Goal: Ask a question

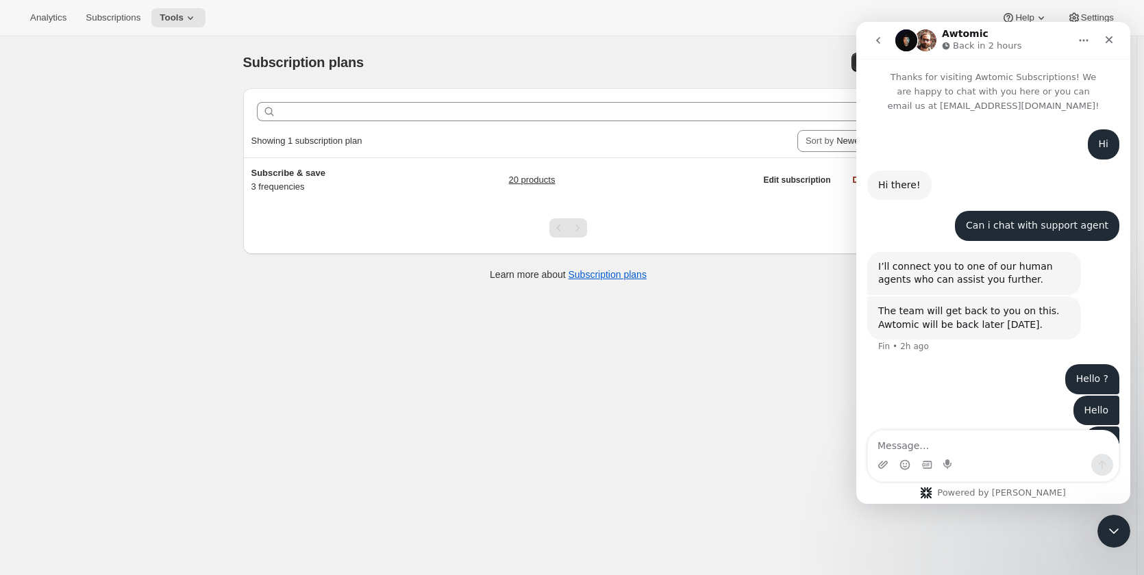
scroll to position [79, 0]
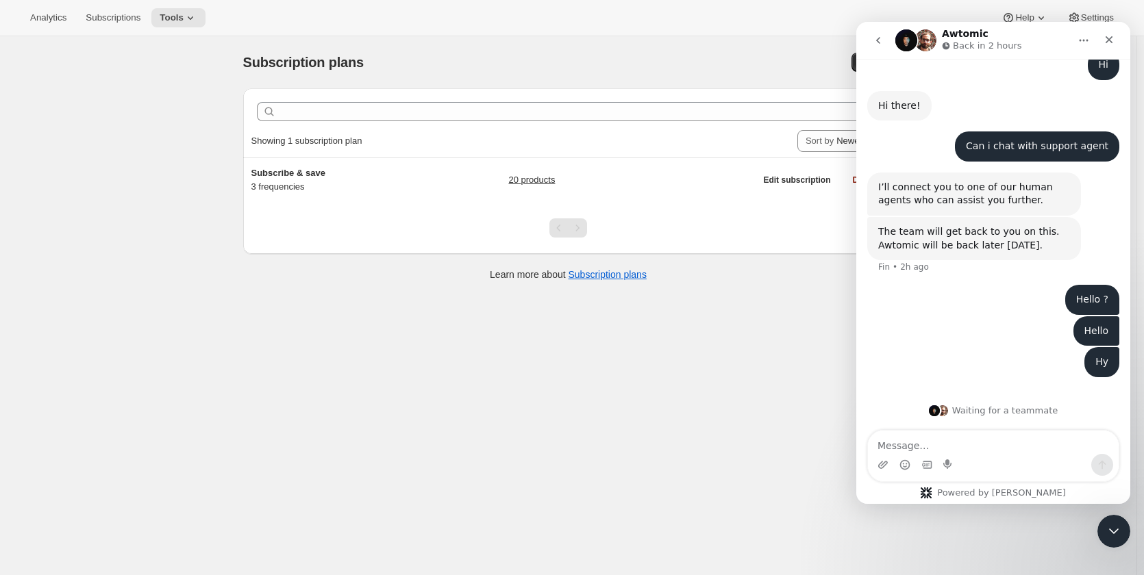
click at [538, 359] on div "Subscription plans. This page is ready Subscription plans Create Clear Showing …" at bounding box center [568, 323] width 1137 height 575
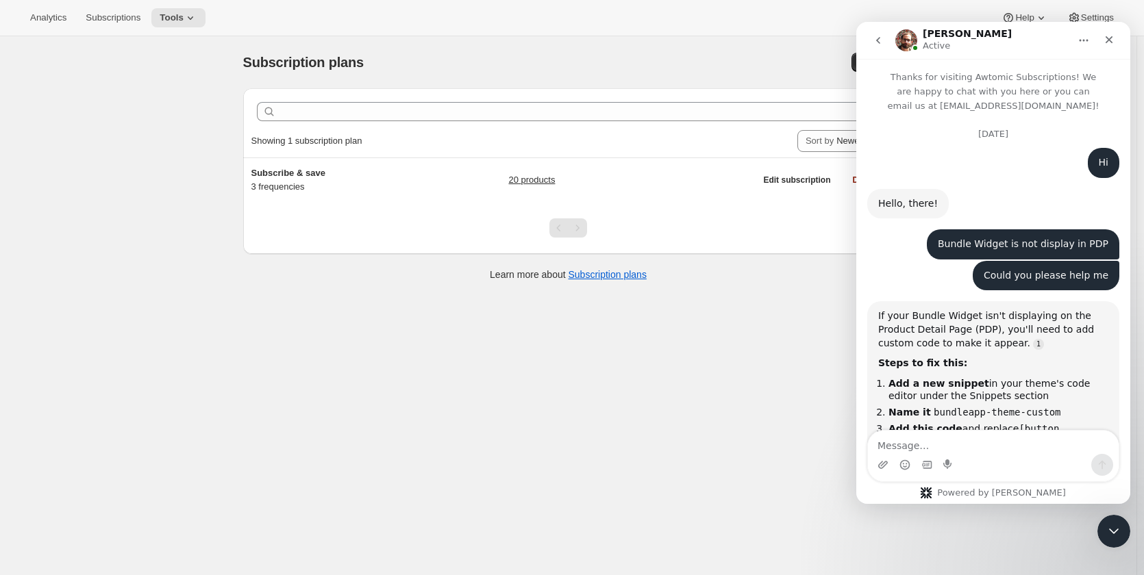
scroll to position [1860, 0]
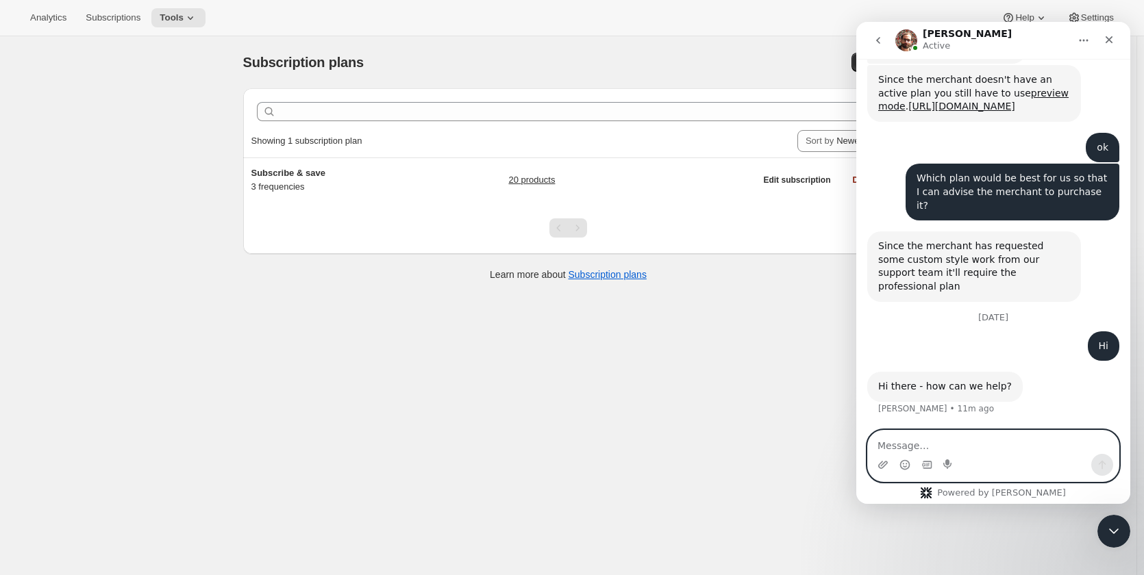
click at [968, 443] on textarea "Message…" at bounding box center [993, 442] width 251 height 23
type textarea "Me ek new"
type textarea "I have create a new store"
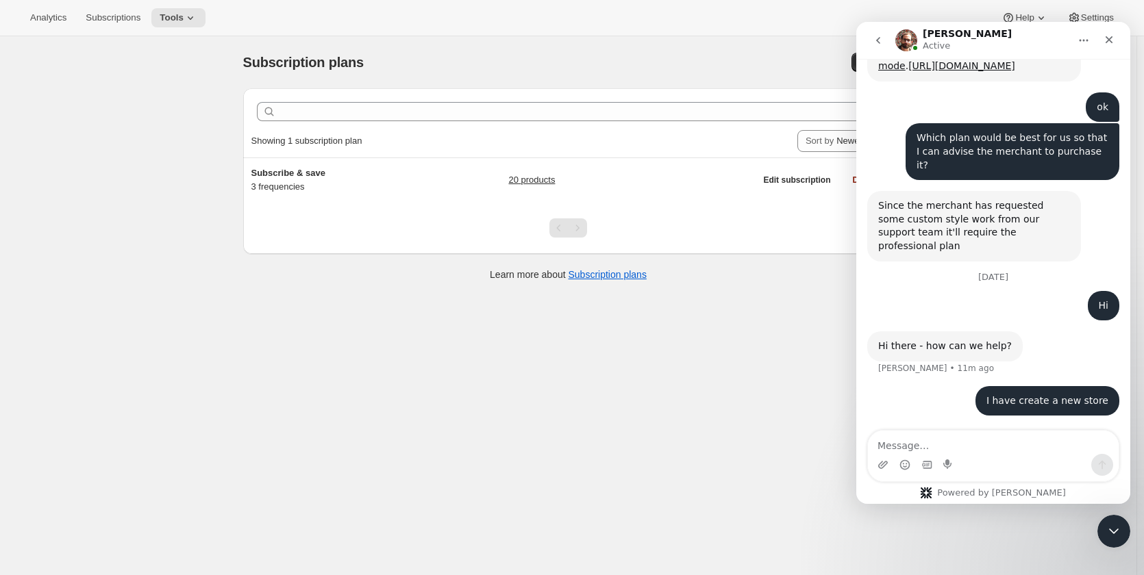
click at [377, 473] on div "Subscription plans. This page is ready Subscription plans Create Clear Showing …" at bounding box center [568, 323] width 1137 height 575
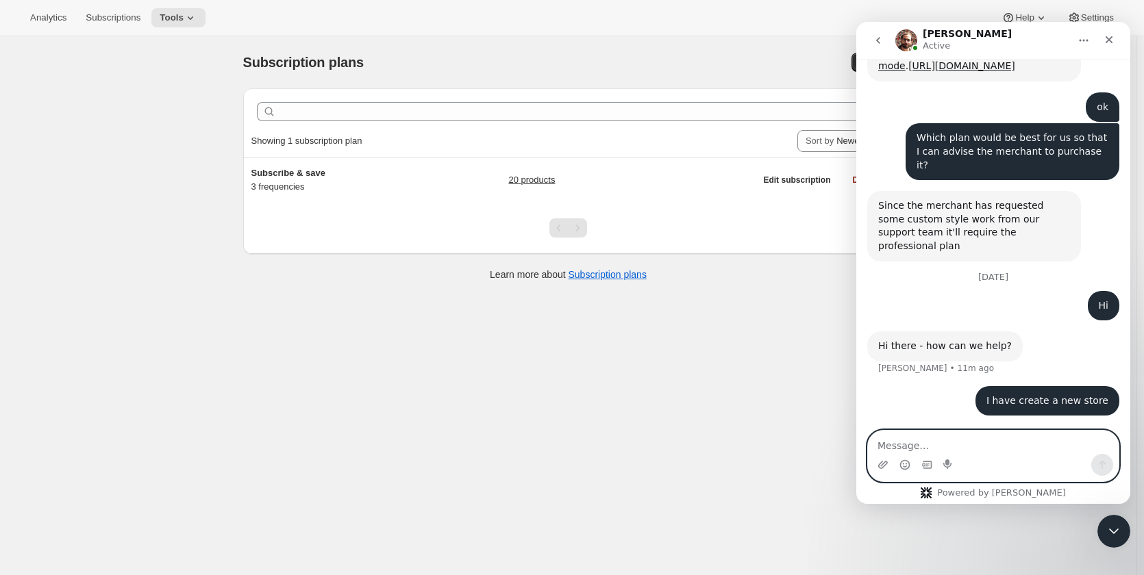
click at [958, 446] on textarea "Message…" at bounding box center [993, 442] width 251 height 23
click at [952, 443] on textarea "Message…" at bounding box center [993, 442] width 251 height 23
click at [1023, 440] on textarea "Message…" at bounding box center [993, 442] width 251 height 23
paste textarea "[URL][DOMAIN_NAME]"
type textarea "[URL][DOMAIN_NAME]"
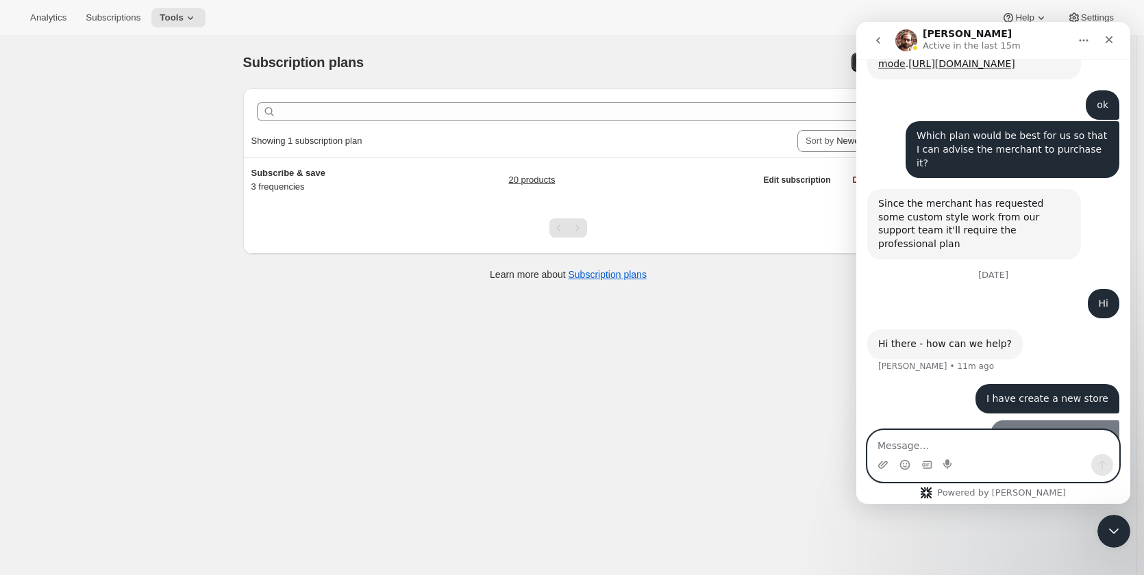
scroll to position [1932, 0]
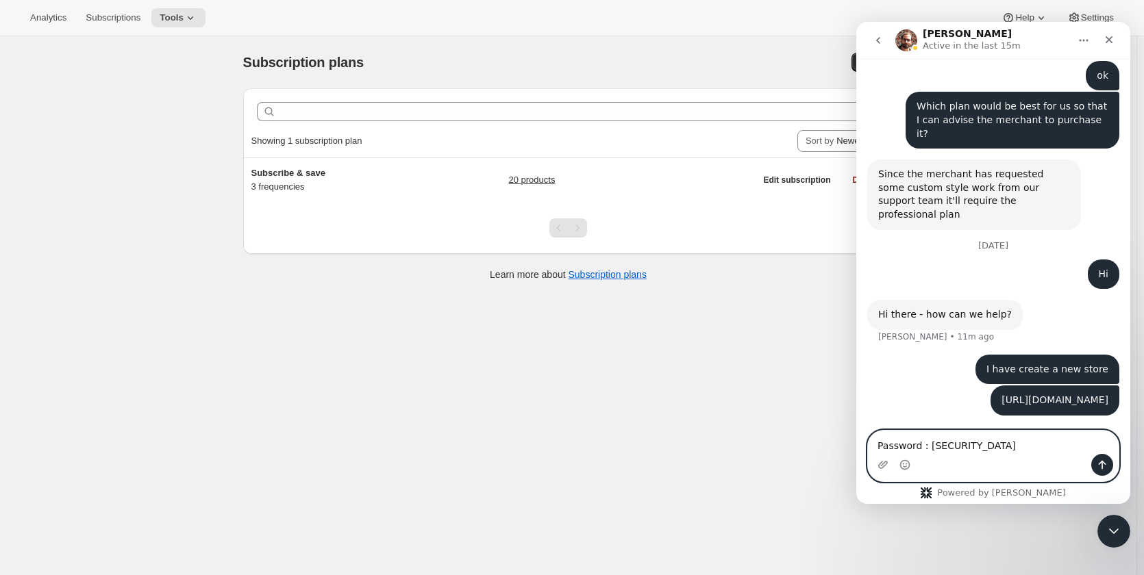
type textarea "Password : [SECURITY_DATA]"
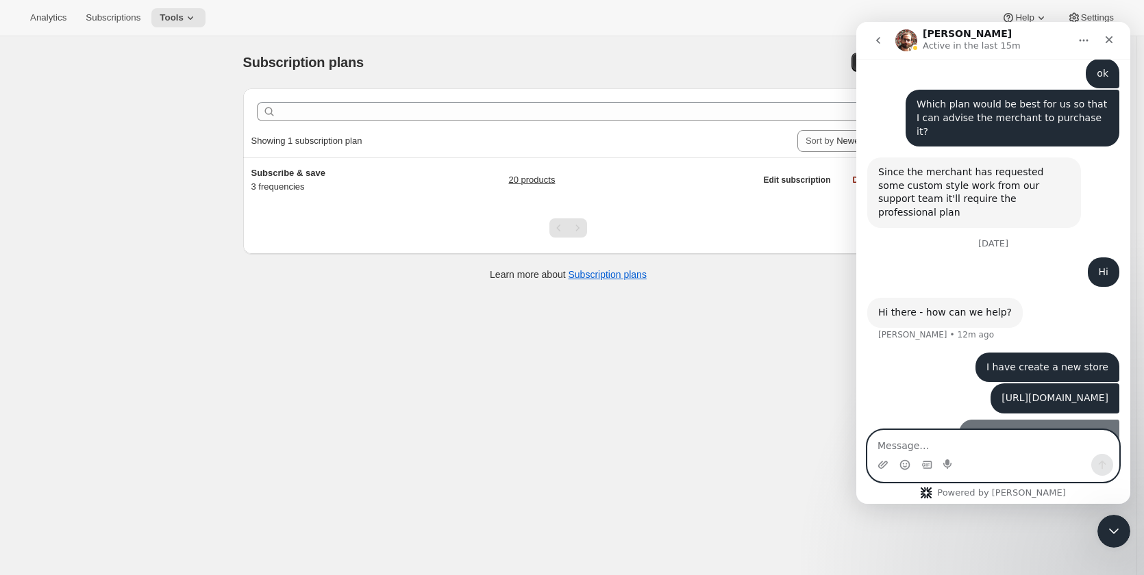
scroll to position [1963, 0]
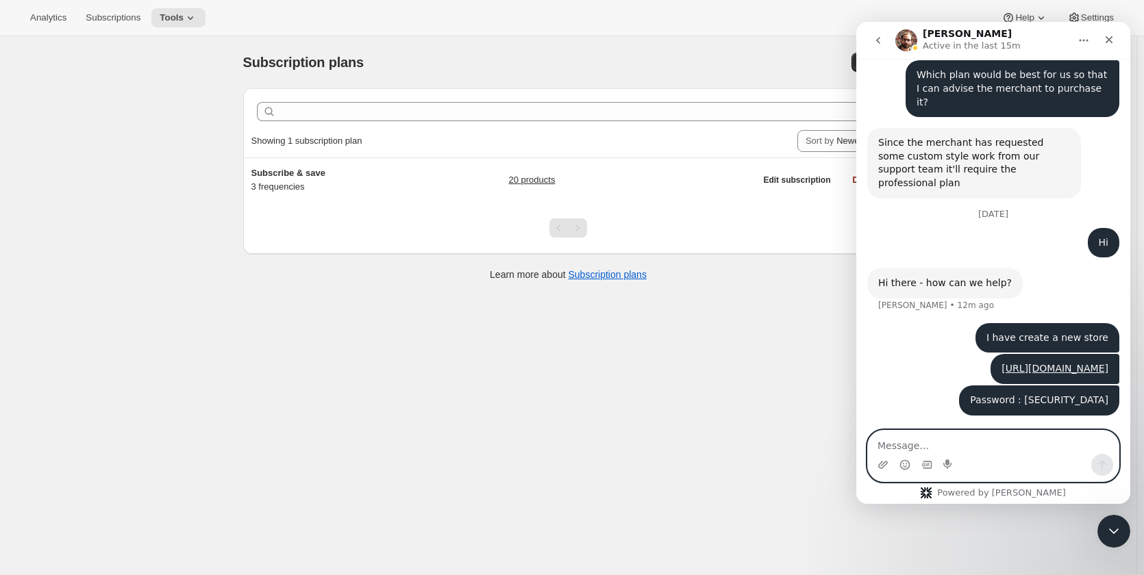
paste textarea "Even though I have disabled the subscription widget, it is still showing on the…"
type textarea "Even though I have disabled the subscription widget, it is still showing on the…"
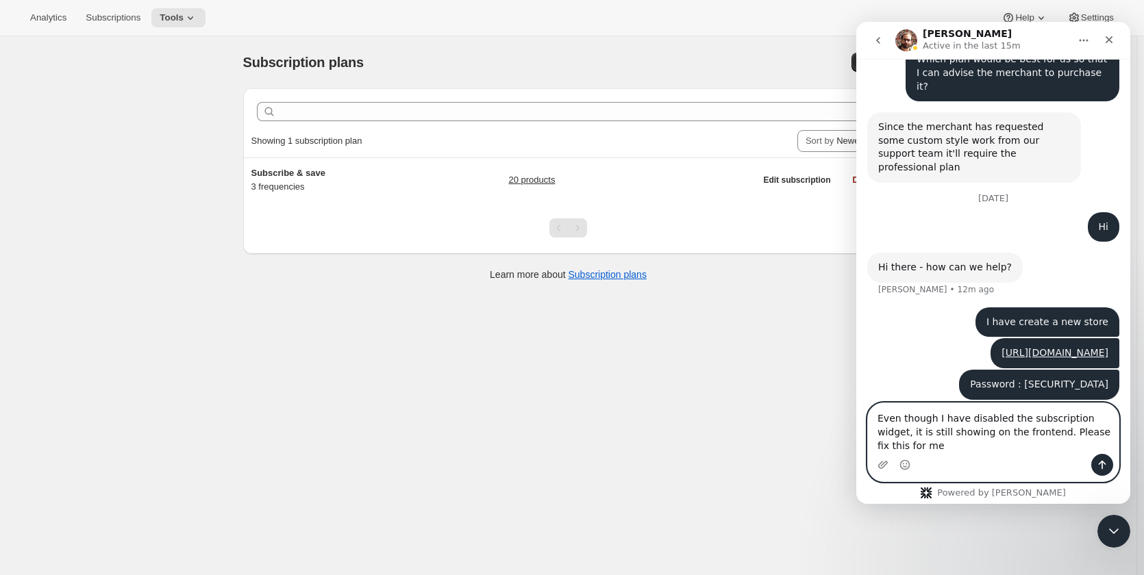
scroll to position [14, 0]
click at [978, 446] on textarea "Even though I have disabled the subscription widget, it is still showing on the…" at bounding box center [993, 429] width 251 height 51
click at [979, 448] on textarea "Even though I have disabled the subscription widget, it is still showing on the…" at bounding box center [993, 429] width 251 height 51
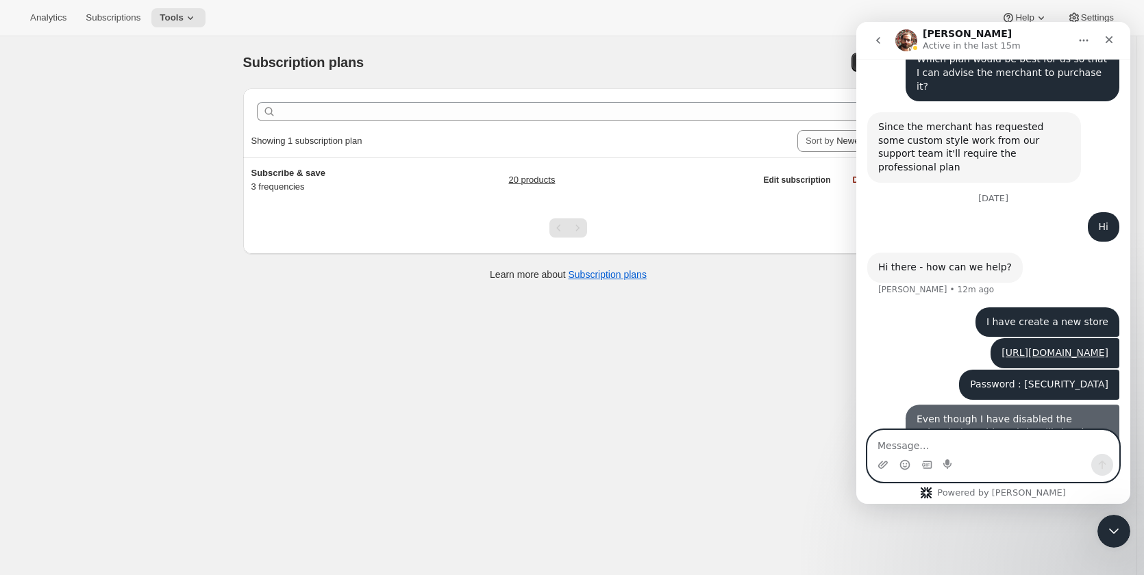
scroll to position [2021, 0]
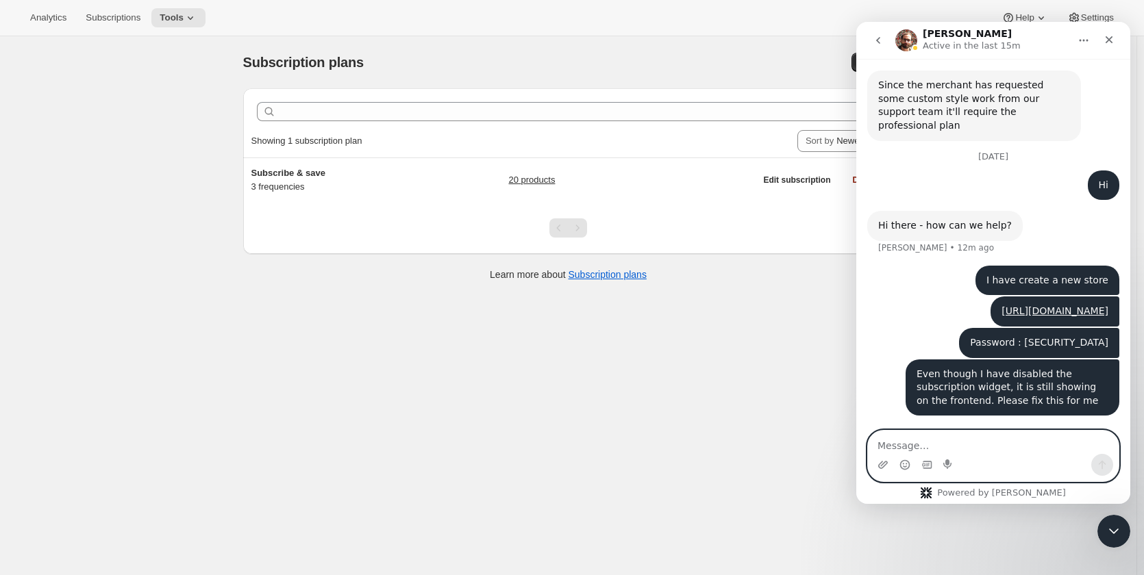
click at [993, 440] on textarea "Message…" at bounding box center [993, 442] width 251 height 23
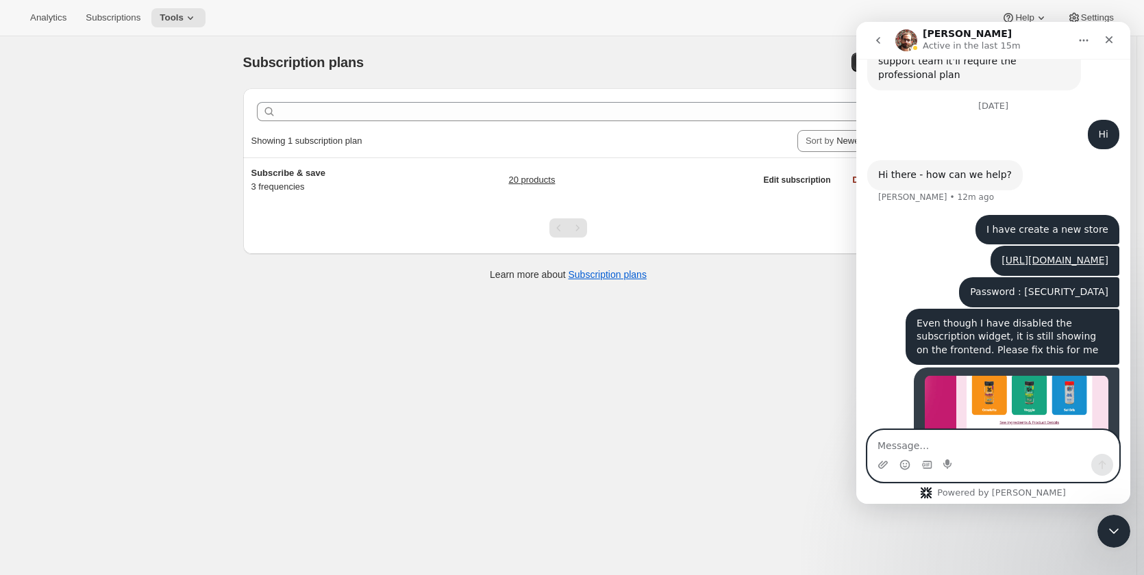
scroll to position [2192, 0]
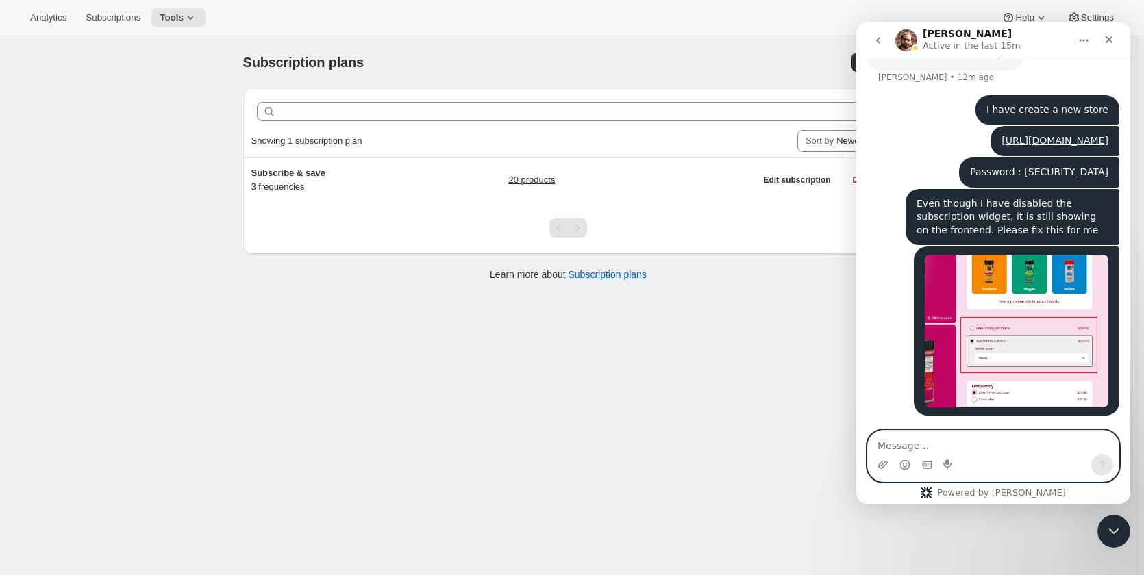
click at [967, 444] on textarea "Message…" at bounding box center [993, 442] width 251 height 23
